Goal: Task Accomplishment & Management: Manage account settings

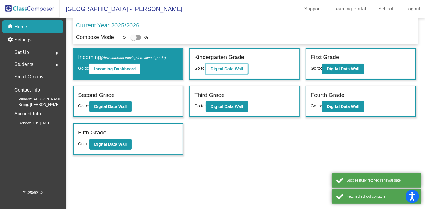
click at [216, 70] on b "Digital Data Wall" at bounding box center [226, 69] width 33 height 5
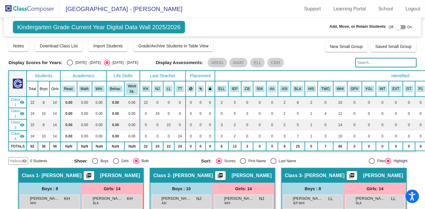
drag, startPoint x: 398, startPoint y: 69, endPoint x: 395, endPoint y: 67, distance: 3.6
click at [395, 67] on div "Display Scores for Years: [DATE] - [DATE] [DATE] - [DATE] Grade/Archive Student…" at bounding box center [212, 102] width 408 height 125
click at [395, 67] on input "text" at bounding box center [385, 63] width 61 height 10
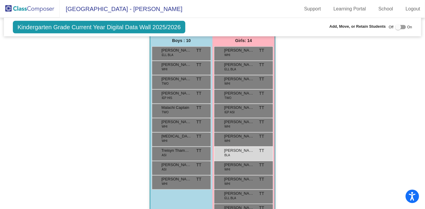
scroll to position [401, 0]
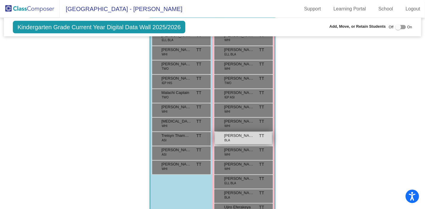
type input "hall"
click at [230, 137] on div "[PERSON_NAME] BLA TT lock do_not_disturb_alt" at bounding box center [243, 138] width 57 height 12
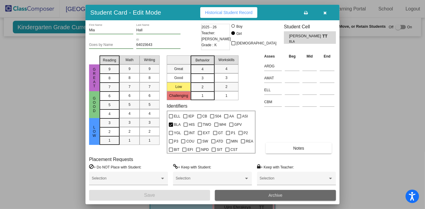
click at [273, 193] on span "Archive" at bounding box center [275, 195] width 14 height 5
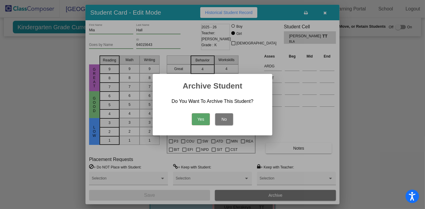
click at [204, 118] on button "Yes" at bounding box center [201, 120] width 18 height 12
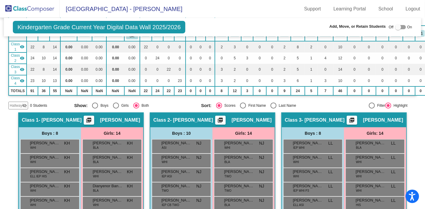
scroll to position [0, 0]
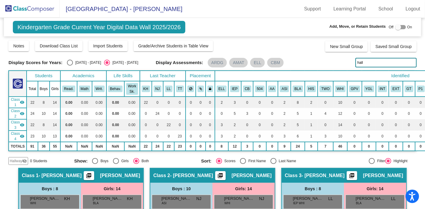
click at [22, 7] on img at bounding box center [30, 9] width 60 height 18
